Goal: Task Accomplishment & Management: Manage account settings

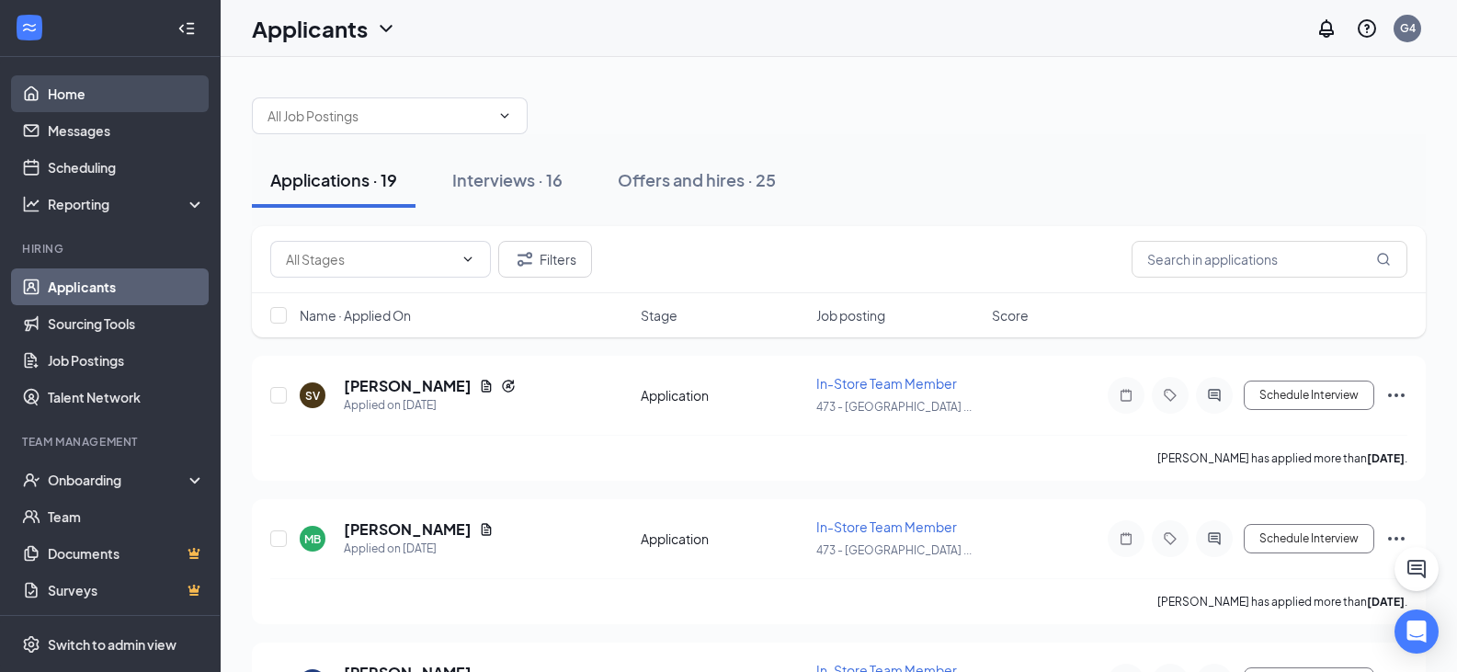
click at [89, 97] on link "Home" at bounding box center [126, 93] width 157 height 37
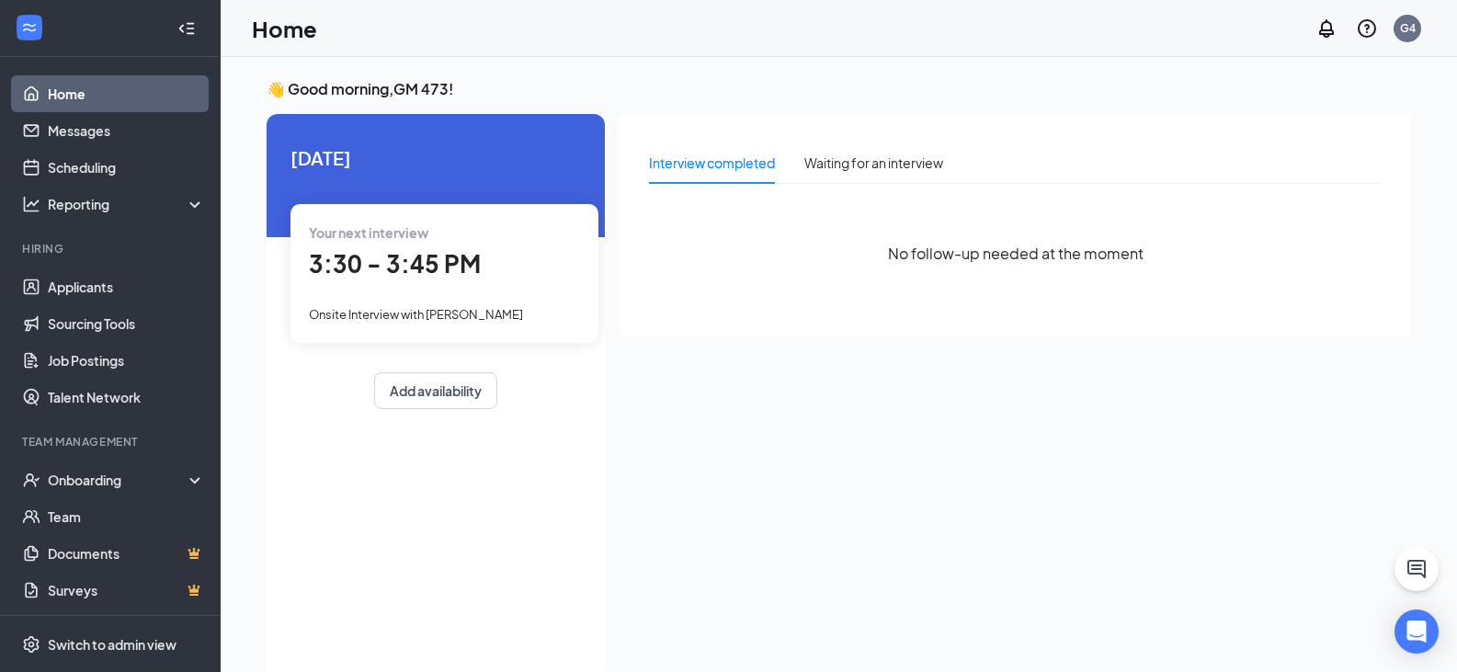
click at [430, 265] on span "3:30 - 3:45 PM" at bounding box center [395, 263] width 172 height 30
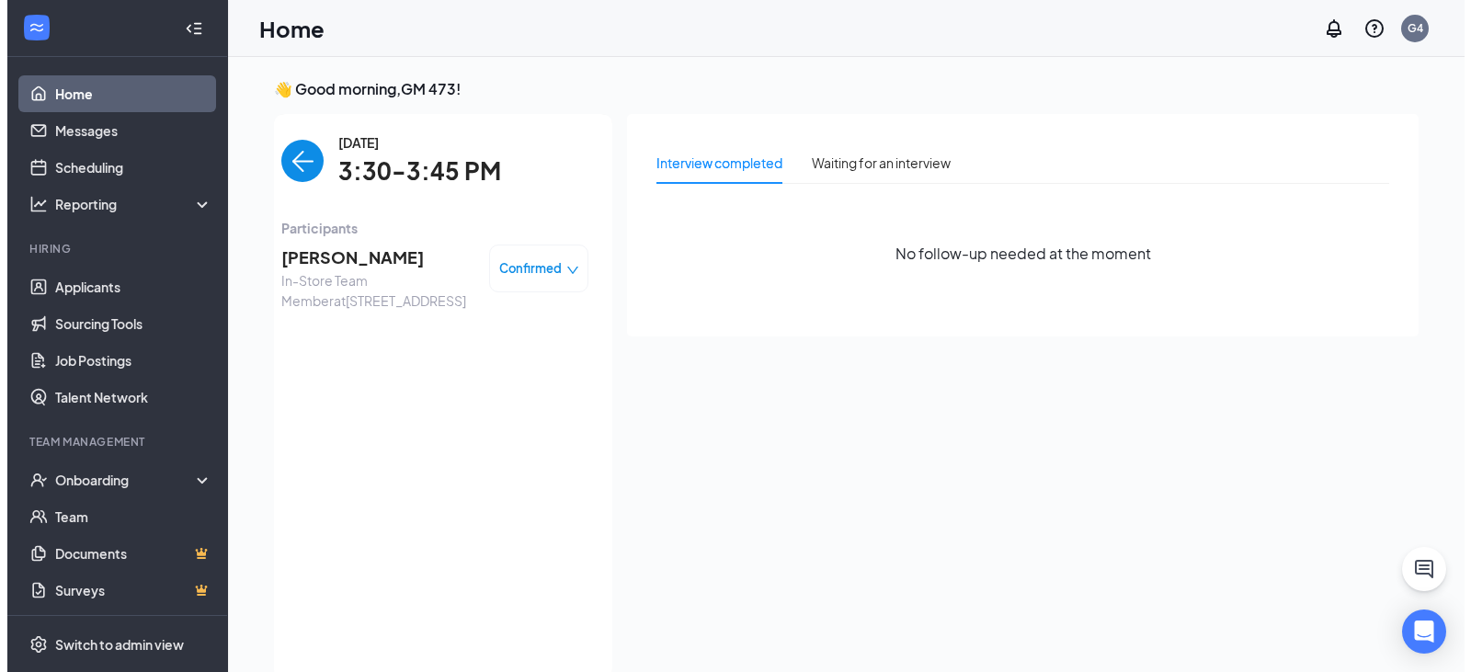
scroll to position [7, 0]
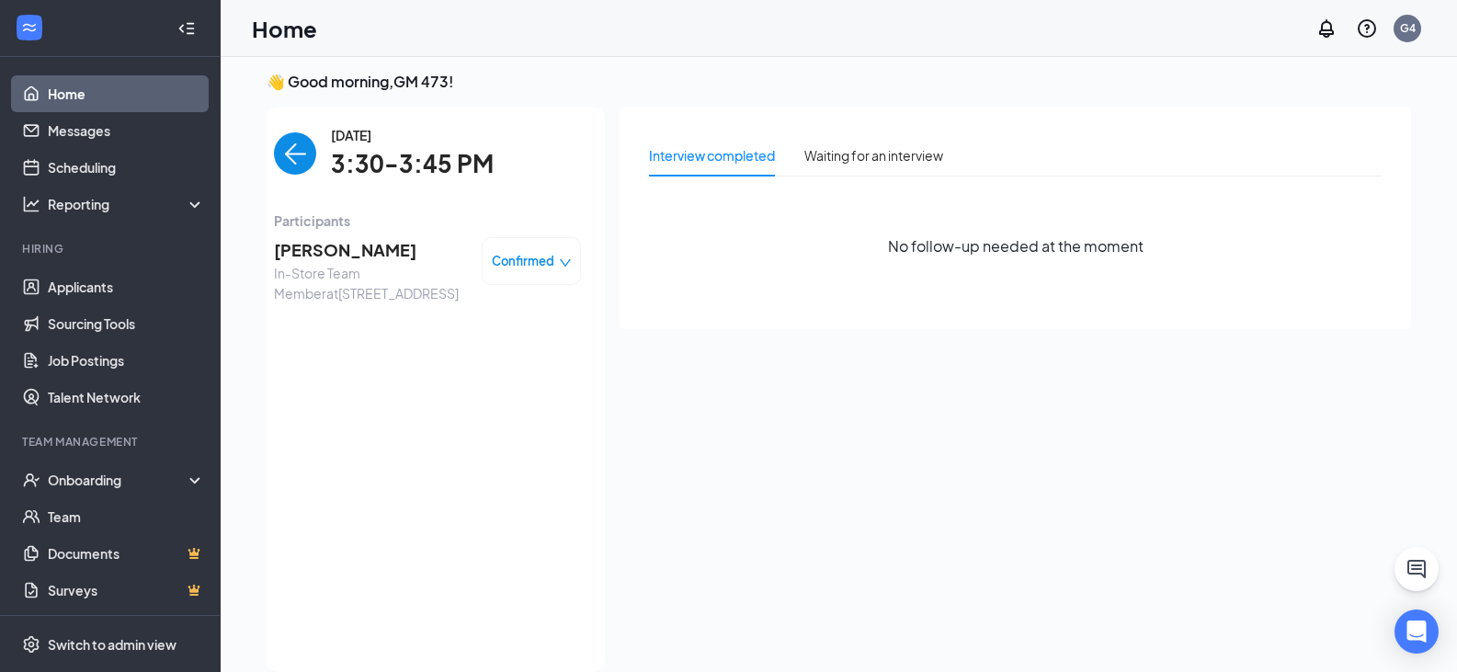
click at [364, 247] on span "[PERSON_NAME]" at bounding box center [370, 250] width 193 height 26
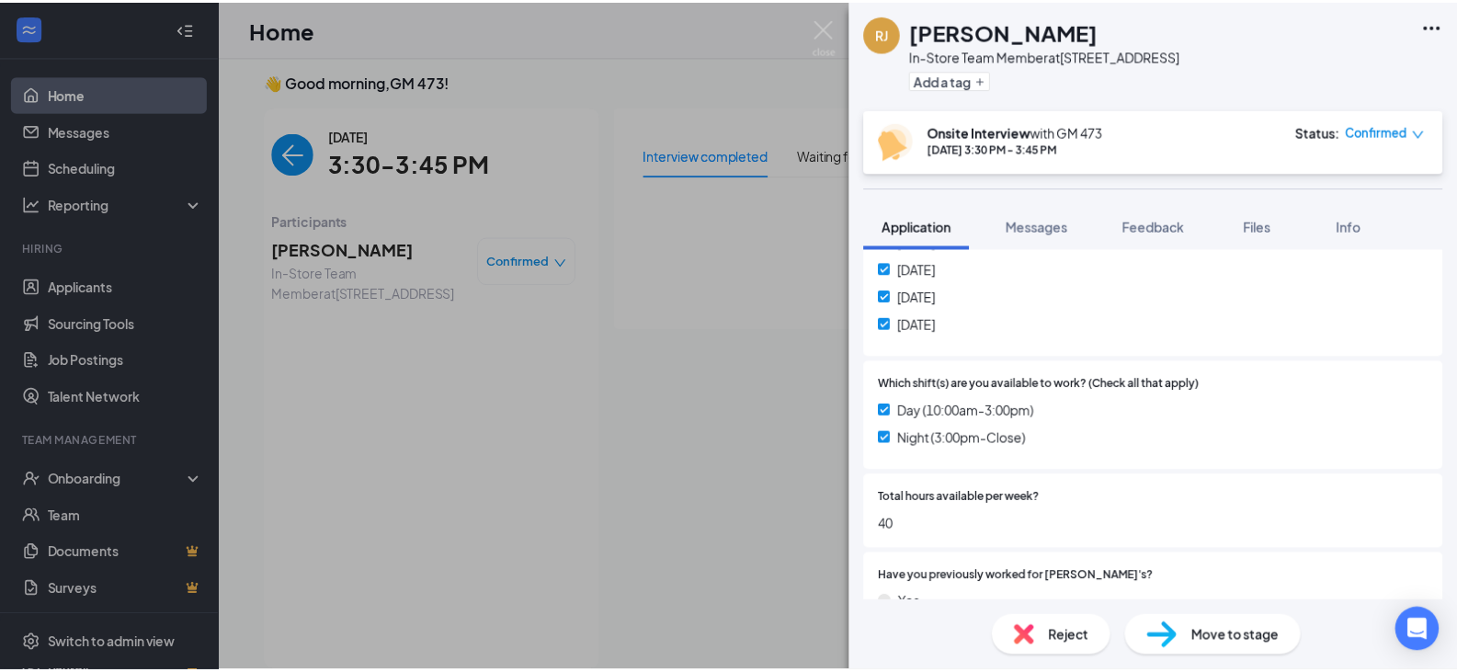
scroll to position [839, 0]
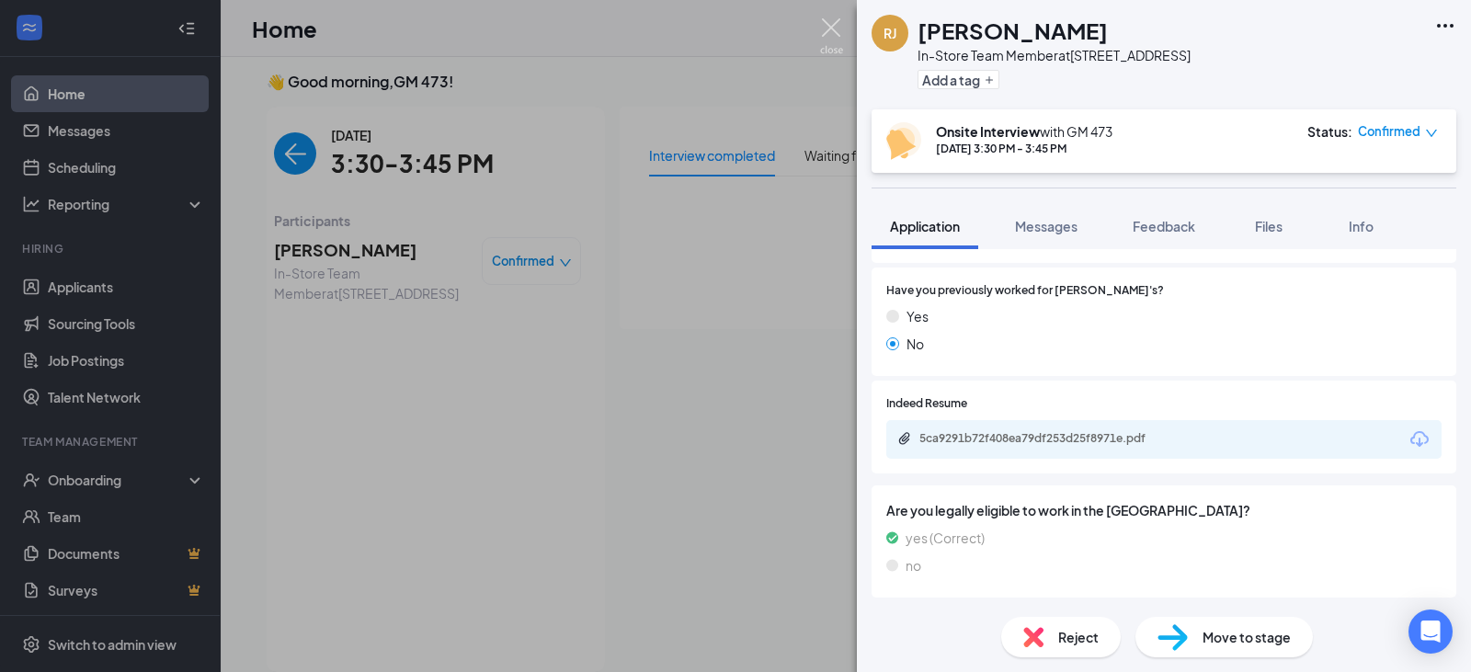
click at [831, 25] on img at bounding box center [831, 36] width 23 height 36
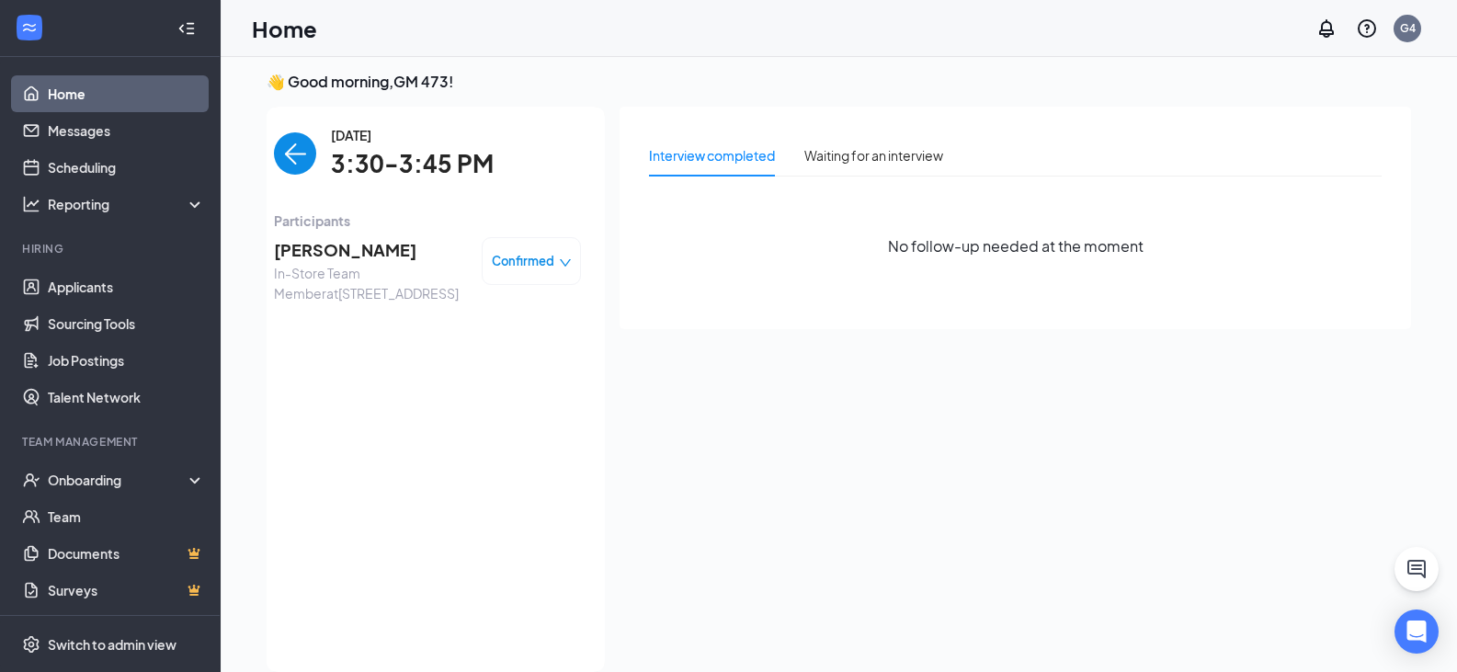
click at [503, 257] on span "Confirmed" at bounding box center [523, 261] width 63 height 18
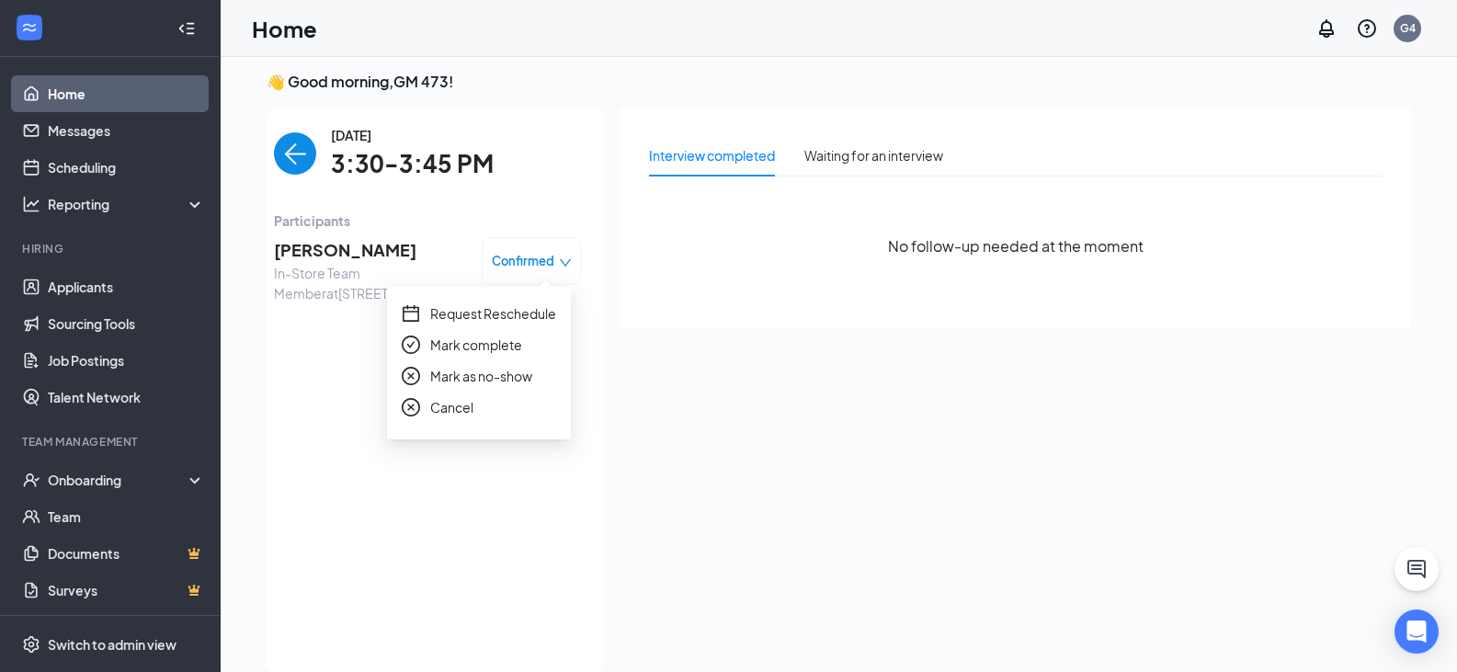
click at [462, 406] on span "Cancel" at bounding box center [451, 407] width 43 height 20
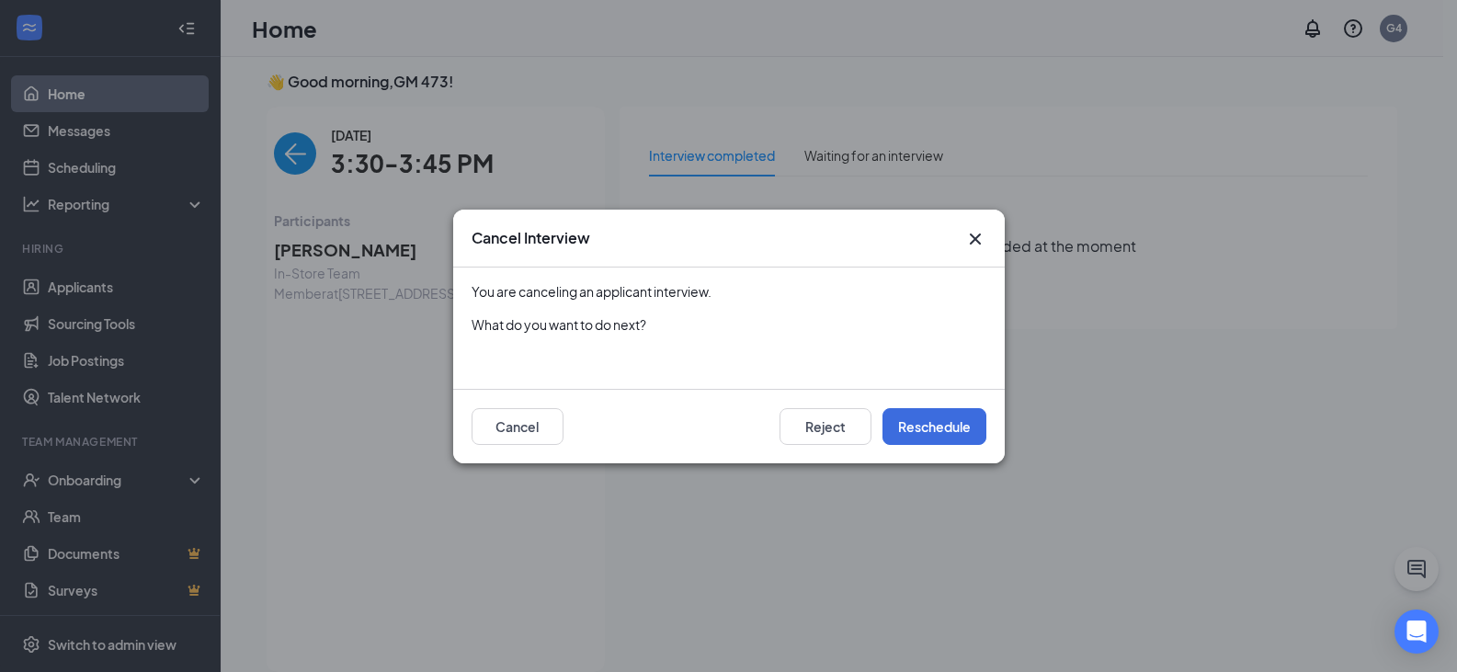
click at [941, 451] on div "Reject Reschedule Cancel" at bounding box center [729, 426] width 552 height 74
click at [941, 442] on button "Reschedule" at bounding box center [935, 426] width 104 height 37
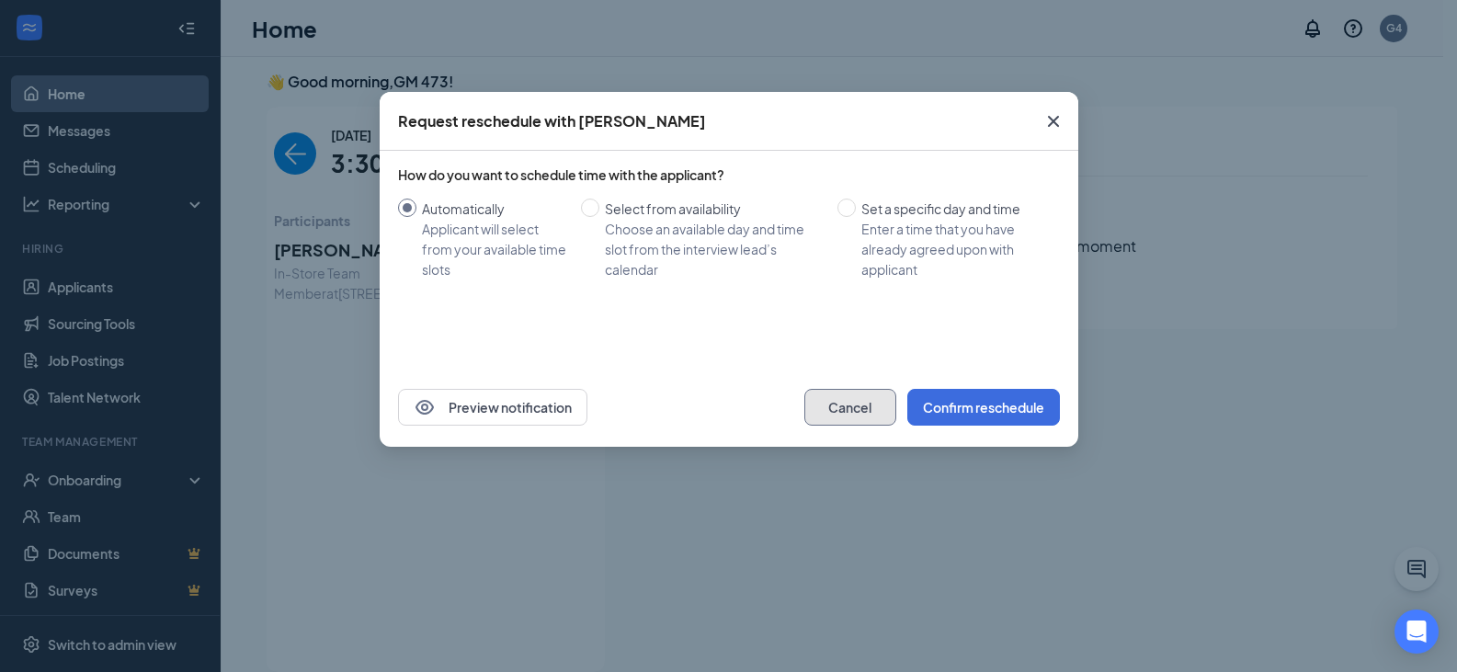
click at [870, 416] on button "Cancel" at bounding box center [851, 407] width 92 height 37
